Goal: Transaction & Acquisition: Purchase product/service

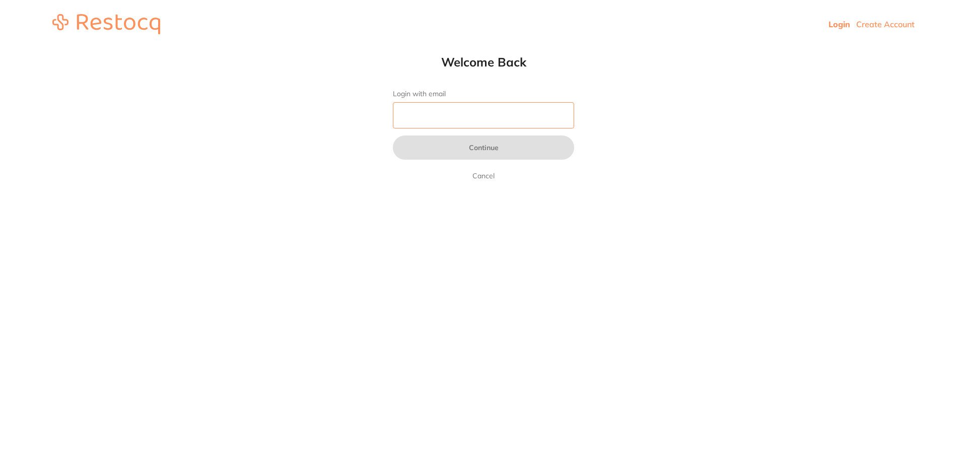
drag, startPoint x: 522, startPoint y: 121, endPoint x: 517, endPoint y: 128, distance: 8.7
click at [522, 121] on input "Login with email" at bounding box center [483, 115] width 181 height 26
type input "[EMAIL_ADDRESS][DOMAIN_NAME]"
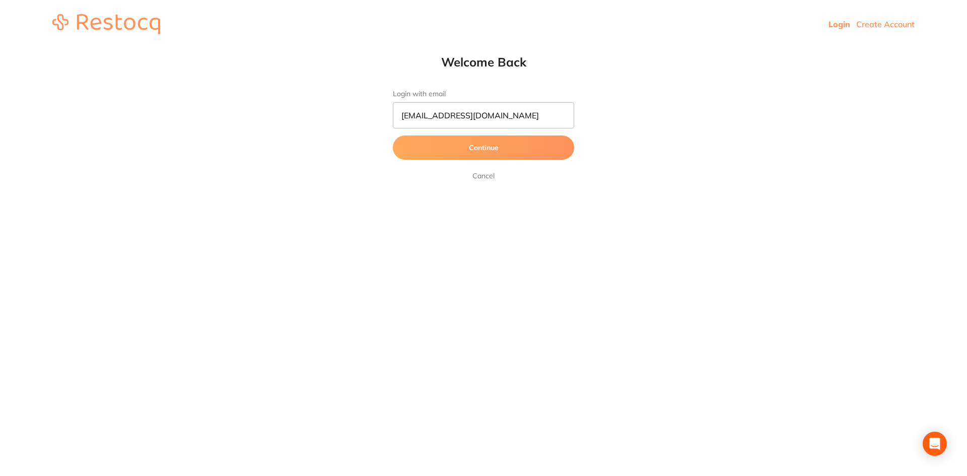
click at [495, 143] on button "Continue" at bounding box center [483, 147] width 181 height 24
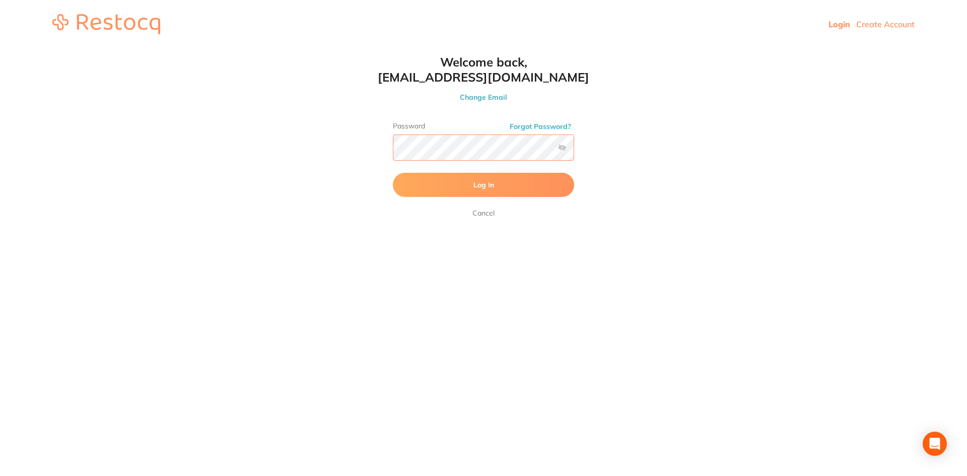
click at [393, 173] on button "Log In" at bounding box center [483, 185] width 181 height 24
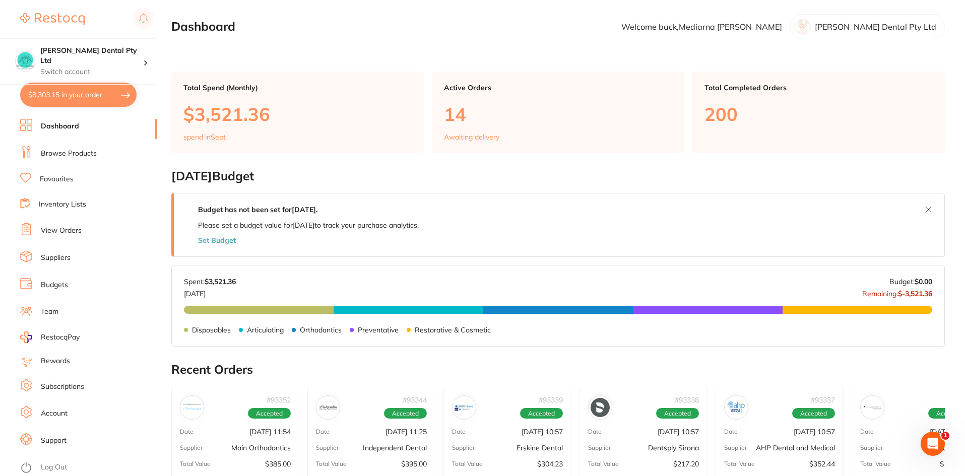
click at [69, 153] on link "Browse Products" at bounding box center [69, 154] width 56 height 10
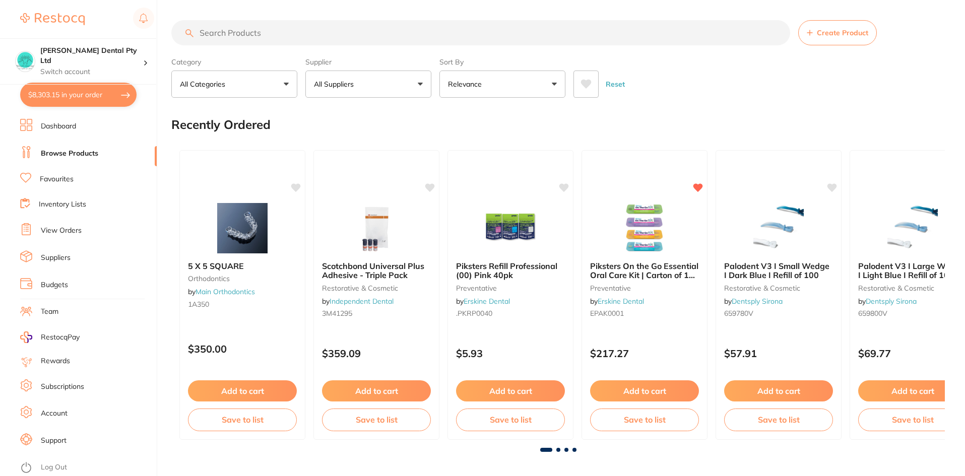
click at [340, 36] on input "search" at bounding box center [480, 32] width 619 height 25
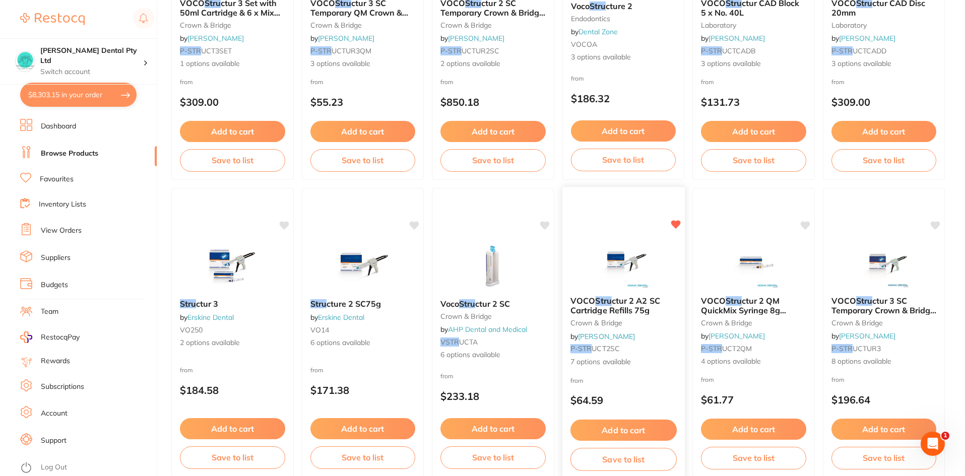
scroll to position [353, 0]
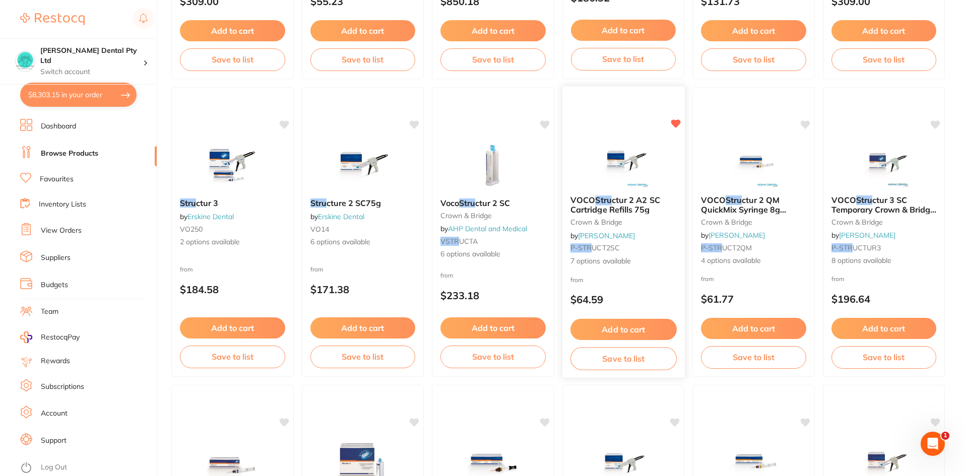
type input "stru"
click at [643, 325] on button "Add to cart" at bounding box center [623, 330] width 106 height 22
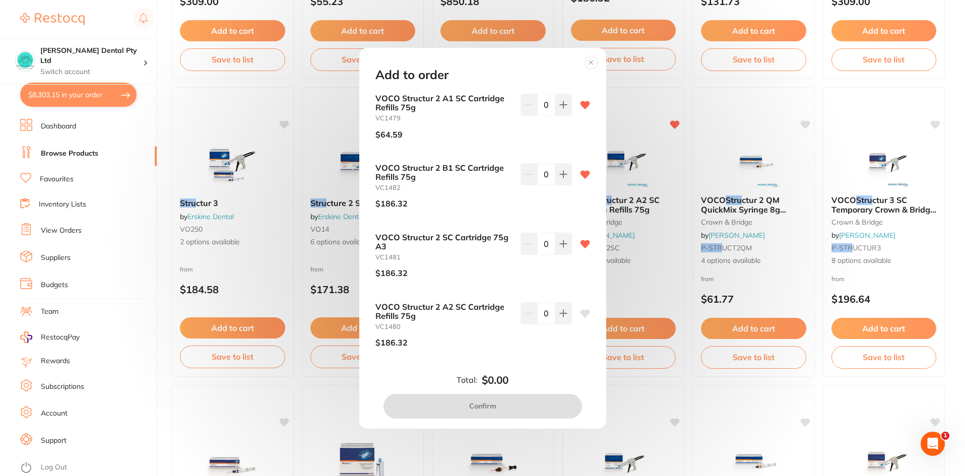
scroll to position [0, 0]
click at [589, 65] on circle at bounding box center [591, 62] width 12 height 12
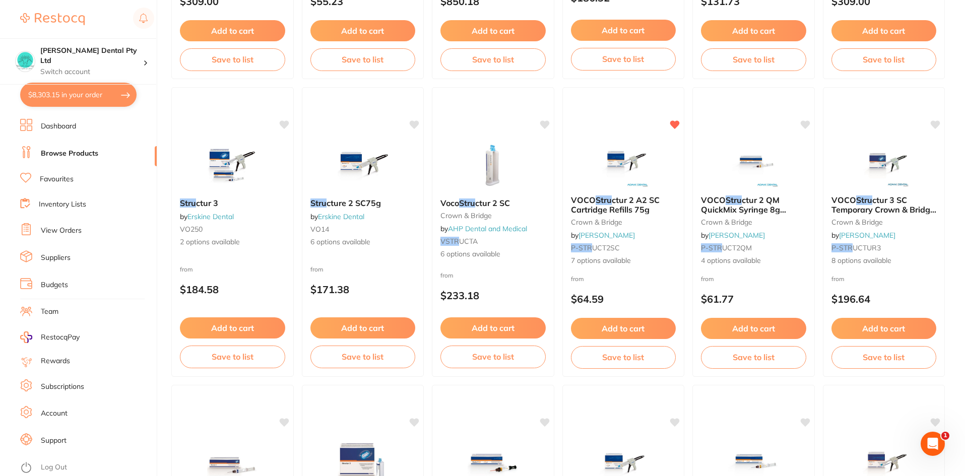
click at [50, 154] on link "Browse Products" at bounding box center [69, 154] width 57 height 10
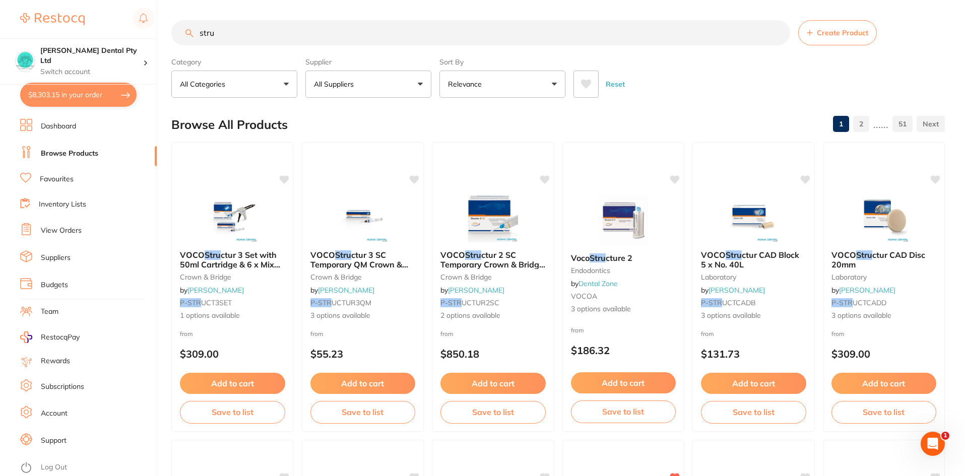
click at [53, 174] on link "Favourites" at bounding box center [57, 179] width 34 height 10
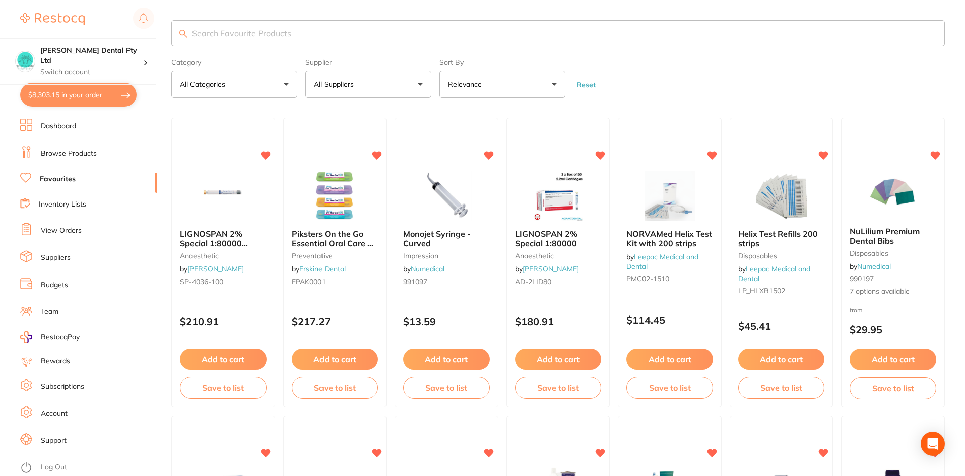
click at [231, 27] on input "search" at bounding box center [557, 33] width 773 height 26
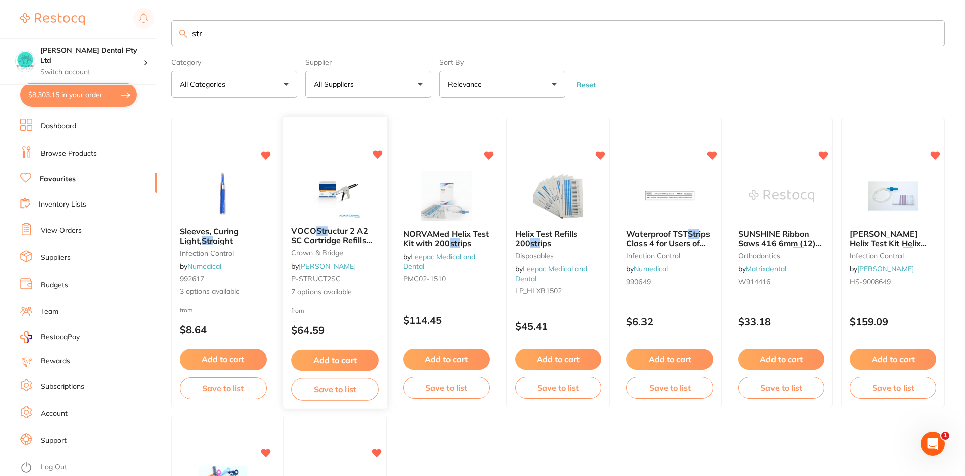
type input "str"
click at [332, 260] on div "VOCO Str uctur 2 A2 SC Cartridge Refills 75g crown & bridge by [PERSON_NAME] P-…" at bounding box center [335, 261] width 104 height 87
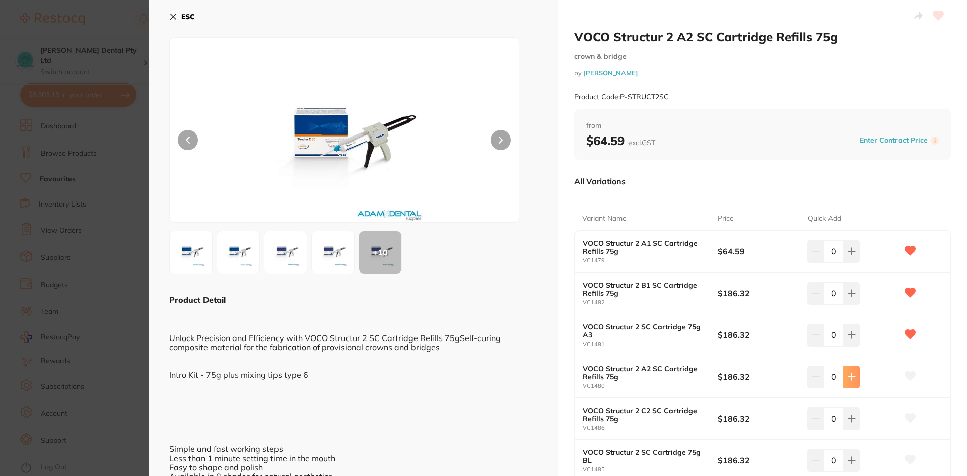
click at [855, 385] on button at bounding box center [851, 377] width 17 height 22
type input "2"
click at [906, 377] on icon at bounding box center [910, 376] width 11 height 9
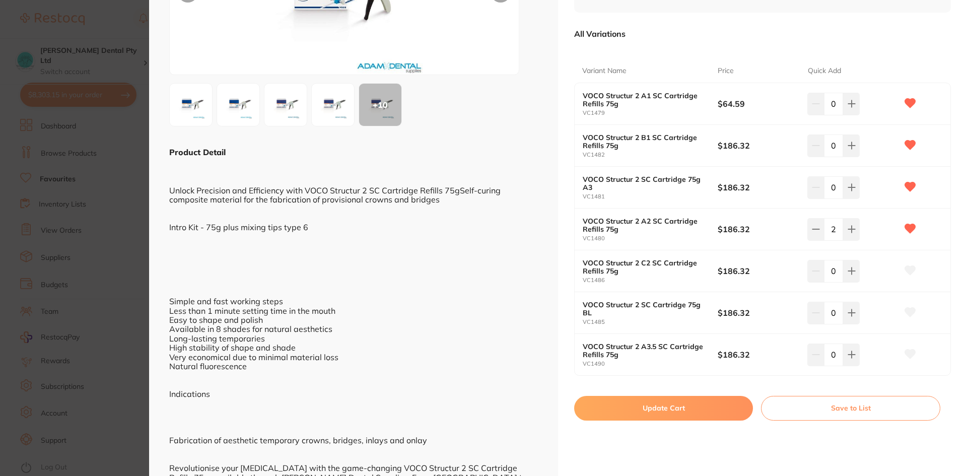
scroll to position [151, 0]
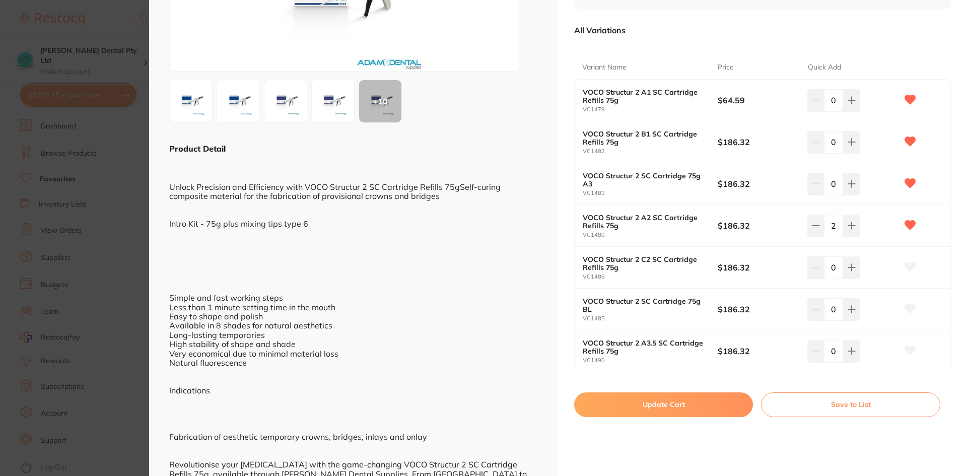
click at [591, 398] on button "Update Cart" at bounding box center [663, 404] width 179 height 24
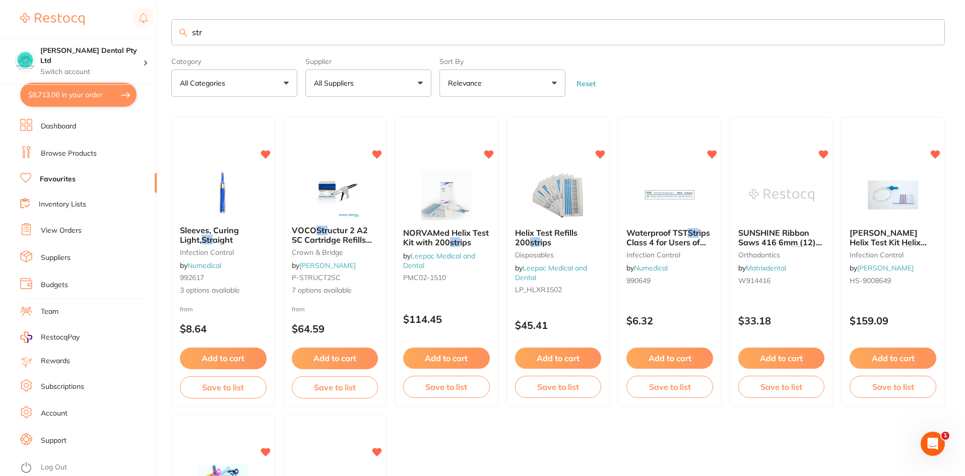
click at [66, 94] on button "$8,713.06 in your order" at bounding box center [78, 95] width 116 height 24
checkbox input "true"
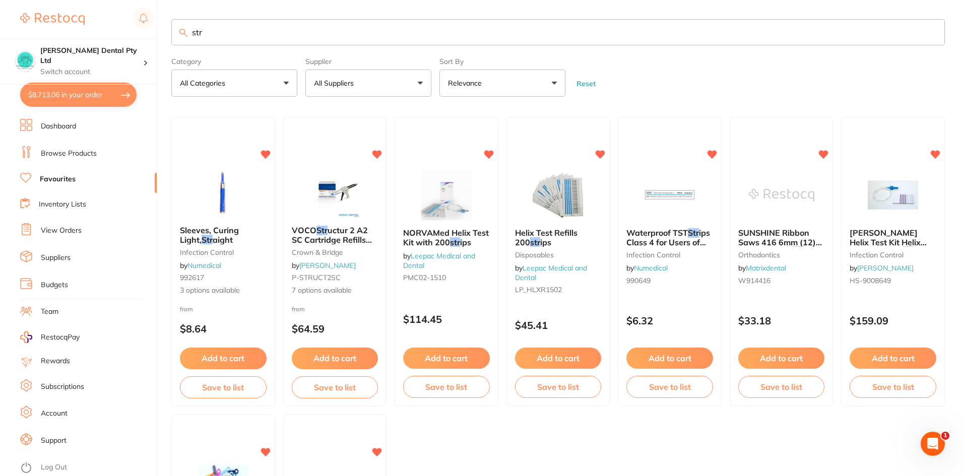
checkbox input "true"
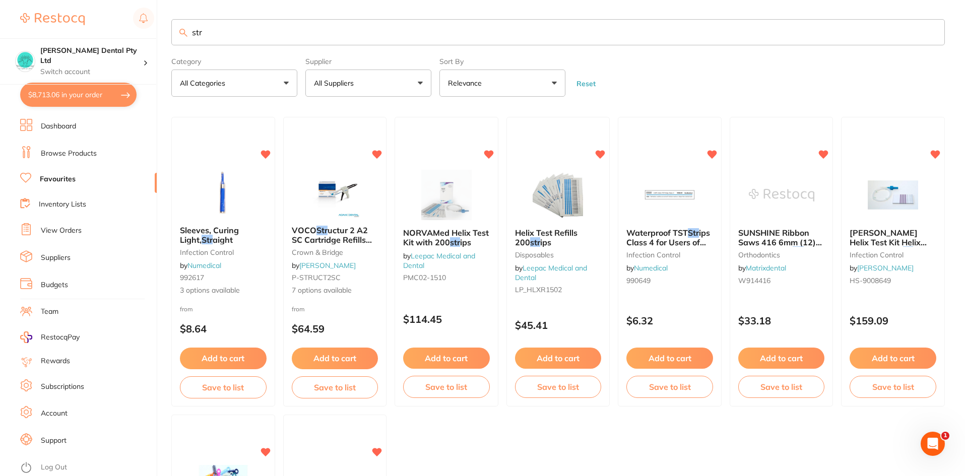
checkbox input "true"
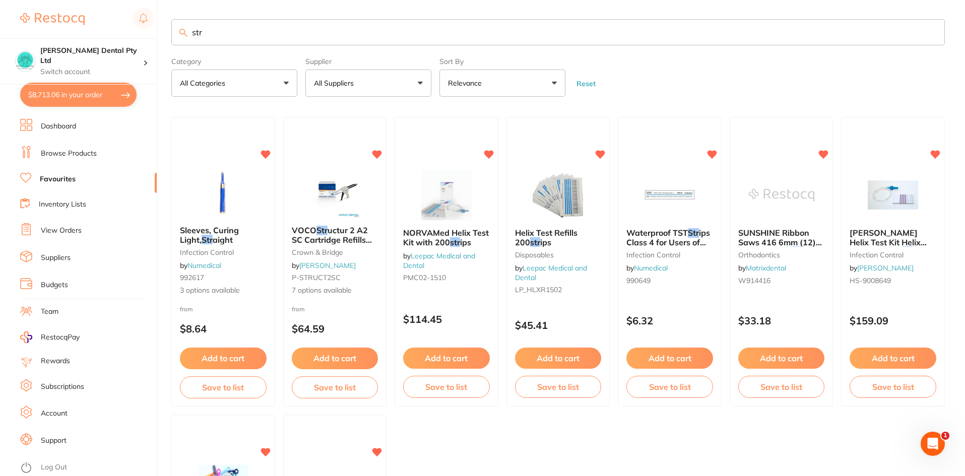
checkbox input "true"
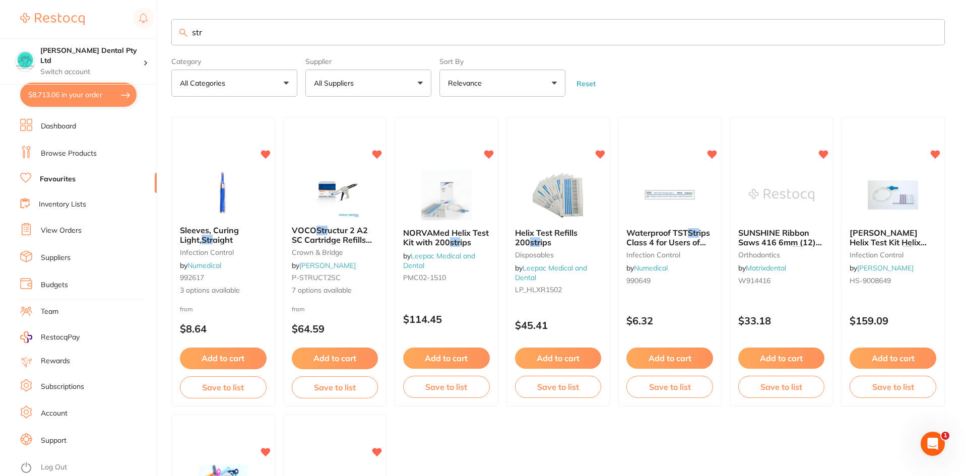
checkbox input "true"
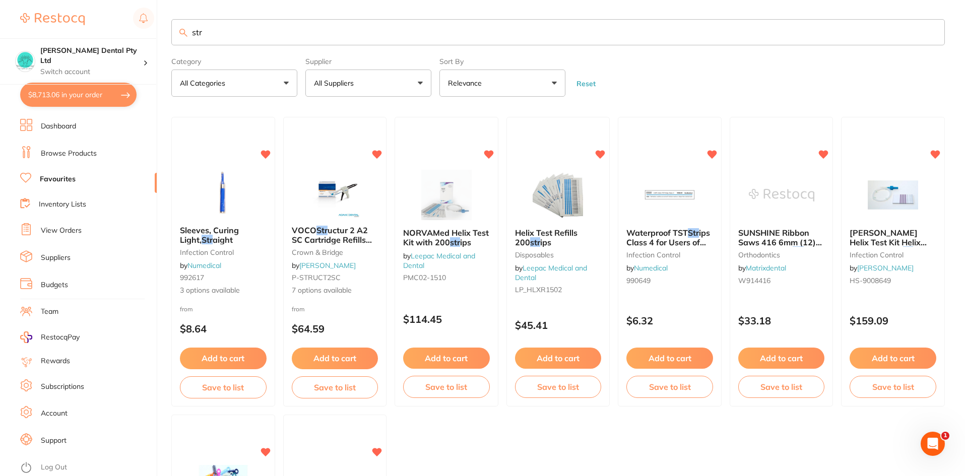
checkbox input "true"
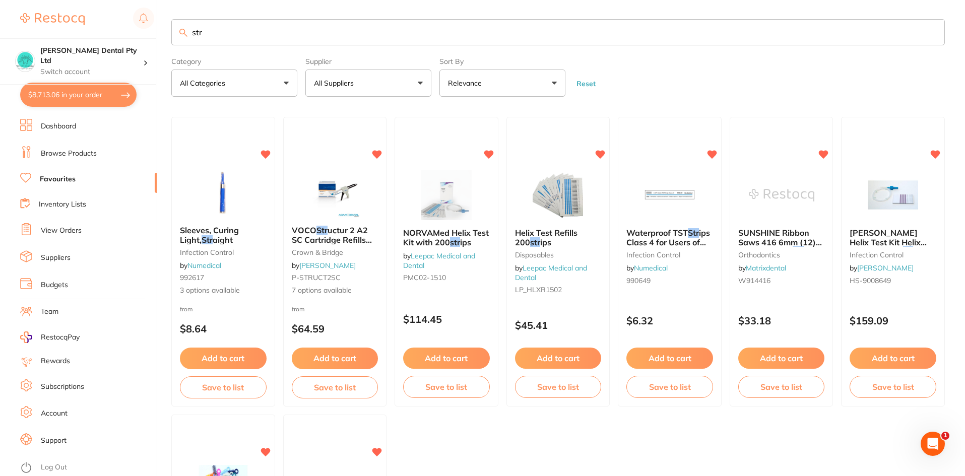
checkbox input "true"
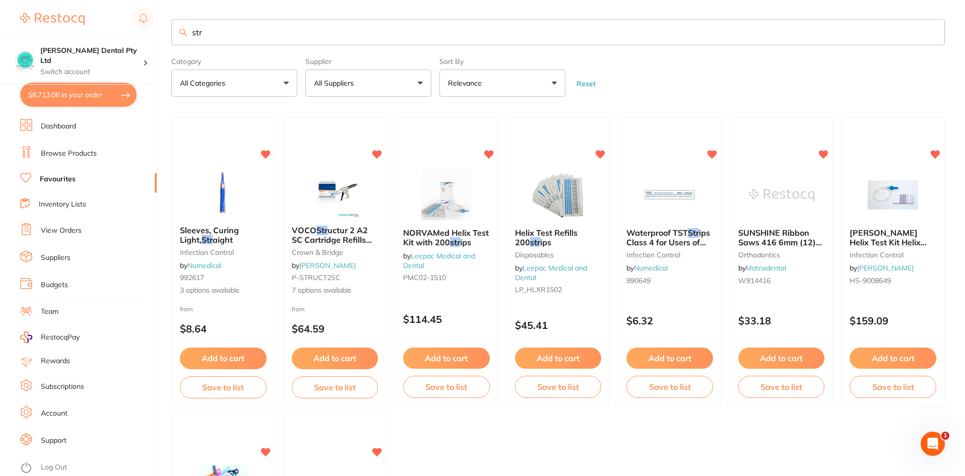
checkbox input "true"
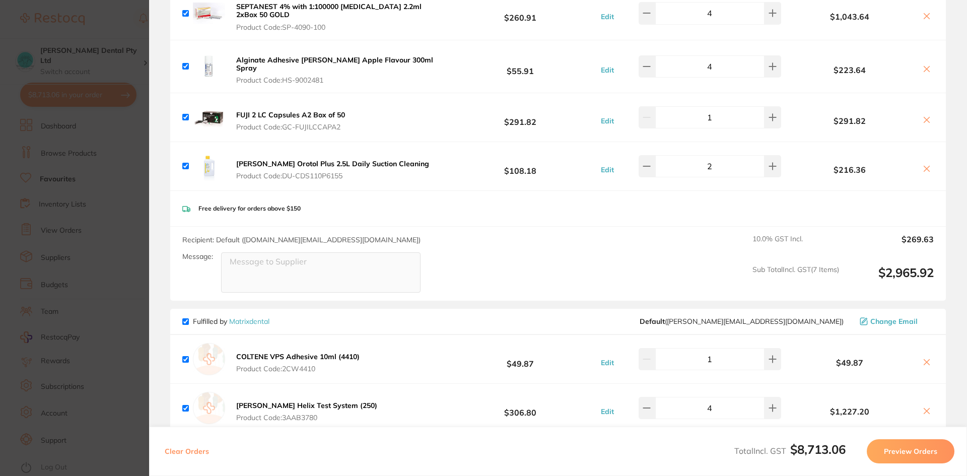
scroll to position [1964, 0]
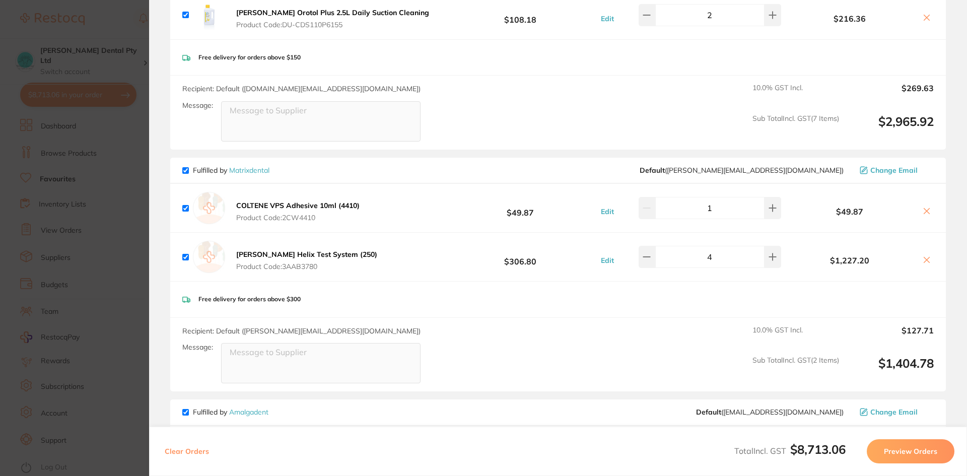
click at [314, 201] on b "COLTENE VPS Adhesive 10ml (4410)" at bounding box center [297, 205] width 123 height 9
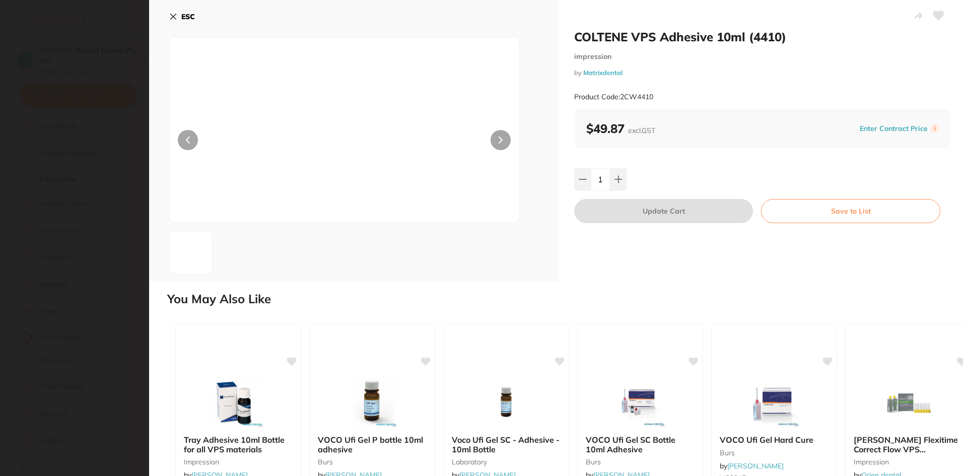
scroll to position [0, 0]
click at [176, 18] on icon at bounding box center [173, 17] width 8 height 8
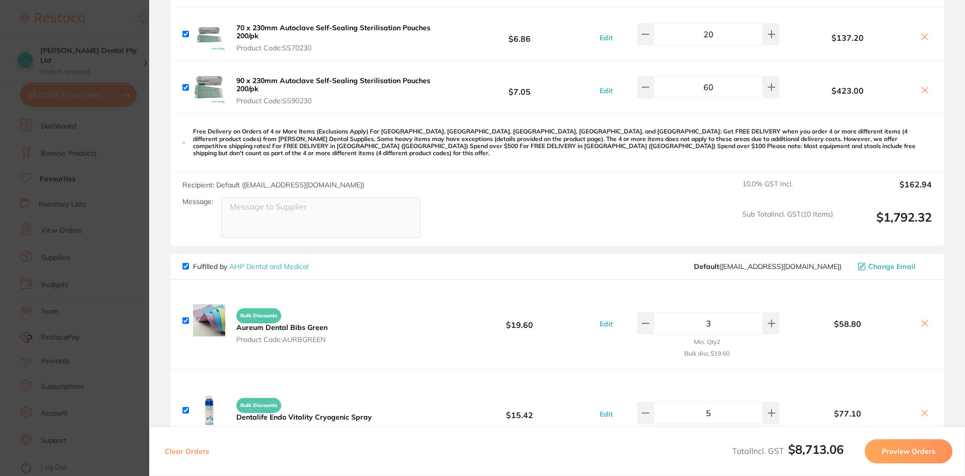
scroll to position [255, 0]
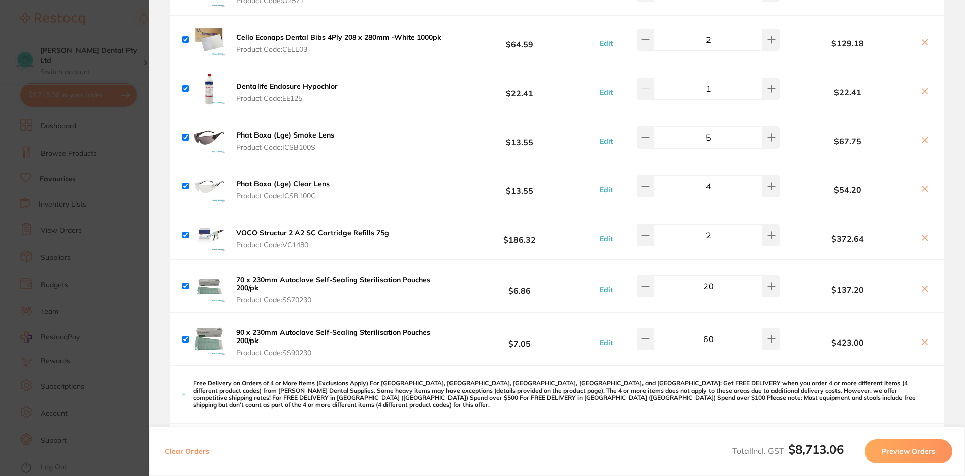
click at [102, 276] on section "Update RRP Set your pre negotiated price for this item. Item Agreed RRP (excl. …" at bounding box center [482, 238] width 965 height 476
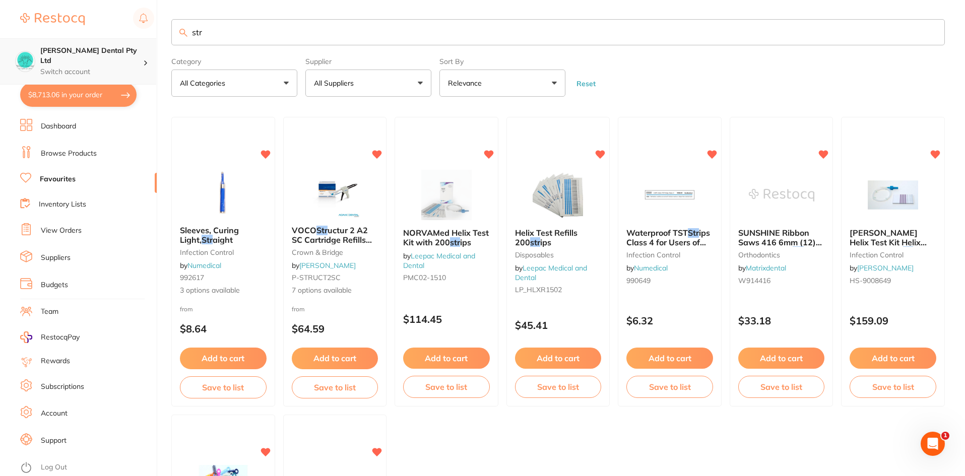
scroll to position [1, 0]
drag, startPoint x: 230, startPoint y: 40, endPoint x: 174, endPoint y: 48, distance: 56.1
click at [140, 44] on div "$8,713.06 [PERSON_NAME] Dental Pty Ltd Switch account [PERSON_NAME] Dental Pty …" at bounding box center [482, 237] width 965 height 476
type input "w"
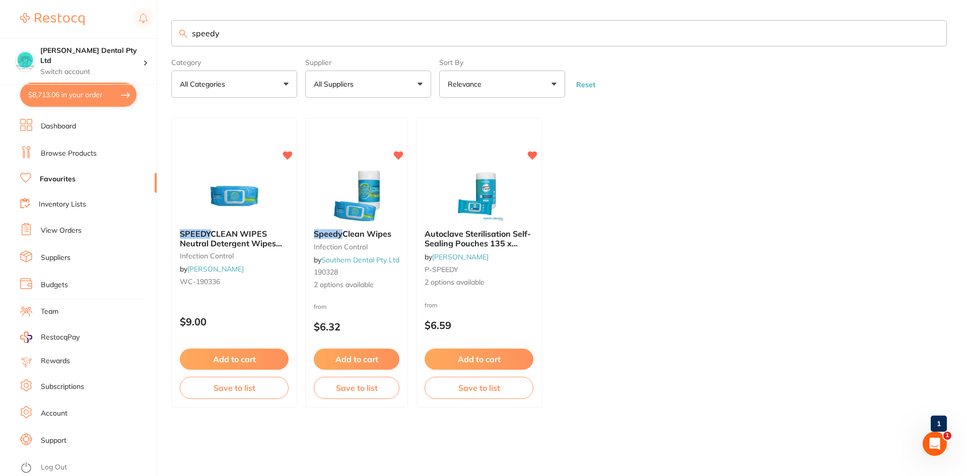
scroll to position [0, 0]
type input "speedy"
click at [474, 358] on button "Add to cart" at bounding box center [479, 360] width 110 height 22
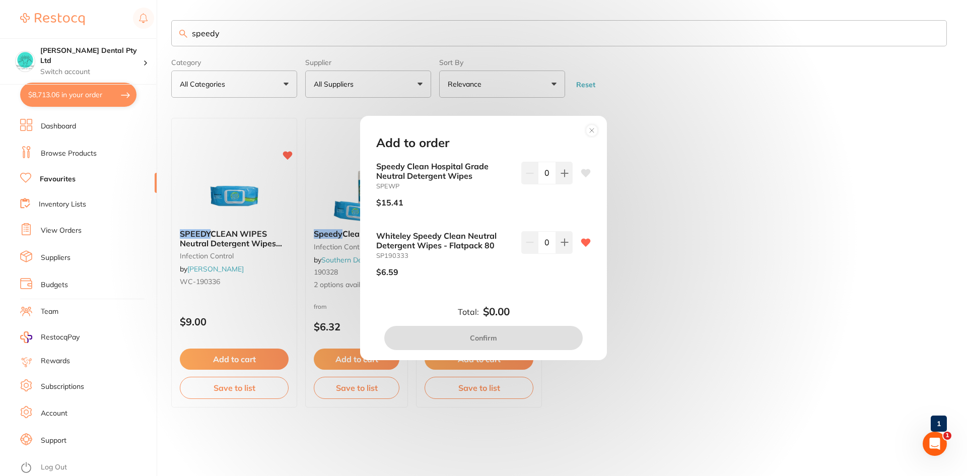
click at [542, 235] on input "0" at bounding box center [547, 242] width 18 height 22
type input "100"
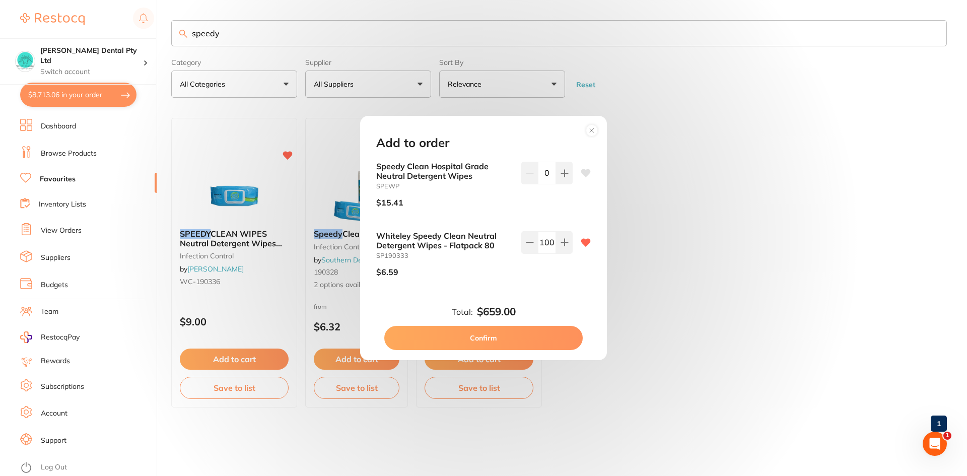
click at [562, 292] on div "Speedy Clean Hospital Grade Neutral Detergent Wipes SPEWP $15.41 0 Whiteley Spe…" at bounding box center [483, 231] width 239 height 139
click at [515, 336] on button "Confirm" at bounding box center [483, 338] width 198 height 24
checkbox input "false"
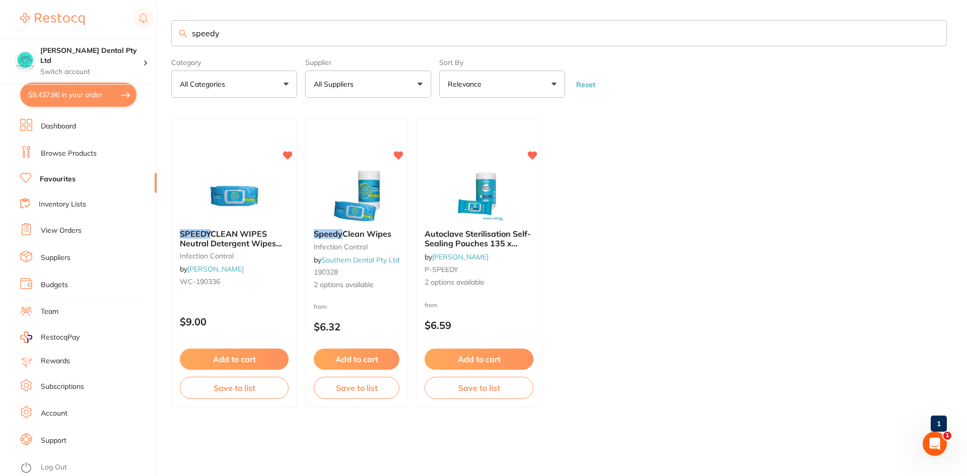
click at [37, 95] on button "$9,437.96 in your order" at bounding box center [78, 95] width 116 height 24
checkbox input "true"
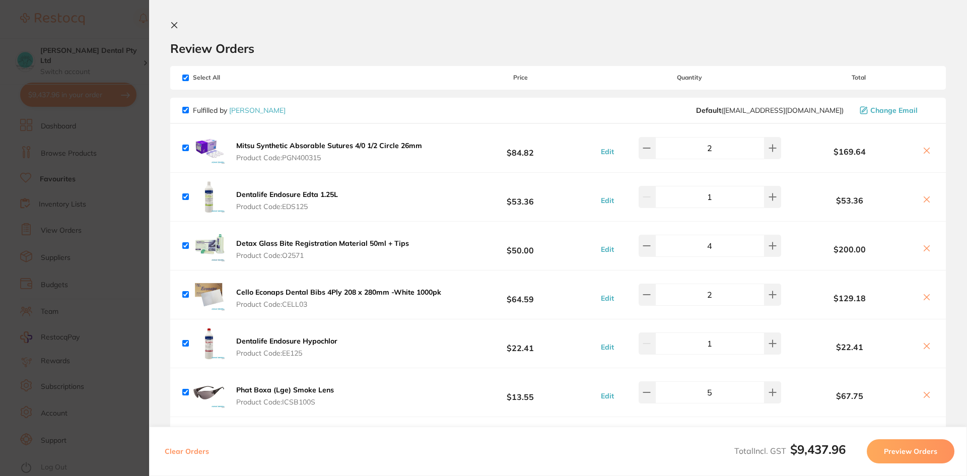
click at [173, 26] on icon at bounding box center [175, 26] width 6 height 6
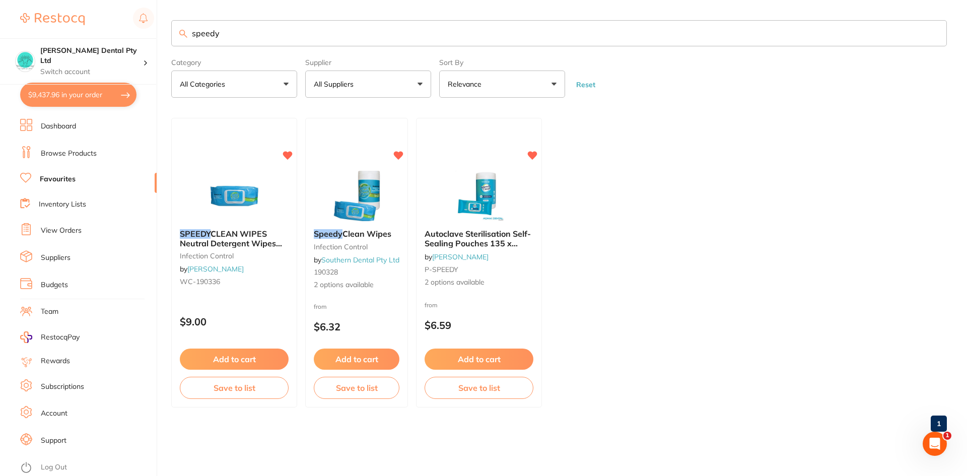
click at [73, 91] on button "$9,437.96 in your order" at bounding box center [78, 95] width 116 height 24
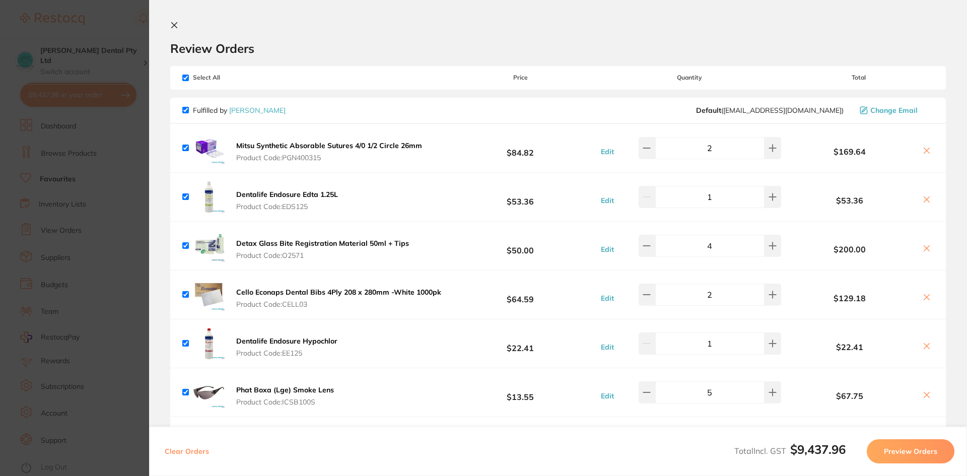
click at [173, 27] on icon at bounding box center [175, 26] width 6 height 6
